Goal: Task Accomplishment & Management: Manage account settings

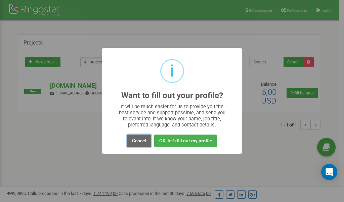
click at [141, 139] on button "Cancel" at bounding box center [139, 140] width 24 height 12
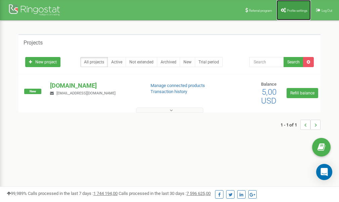
click at [290, 10] on span "Profile settings" at bounding box center [297, 11] width 21 height 4
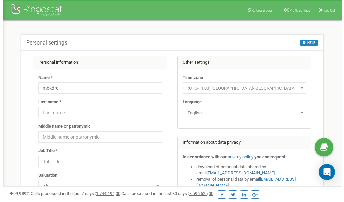
scroll to position [34, 0]
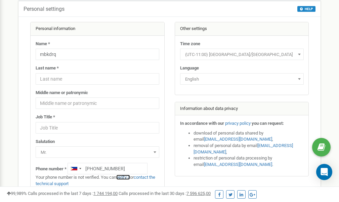
click at [126, 176] on link "verify it" at bounding box center [123, 176] width 14 height 5
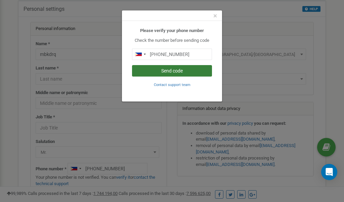
click at [184, 70] on button "Send code" at bounding box center [172, 70] width 80 height 11
